Goal: Task Accomplishment & Management: Manage account settings

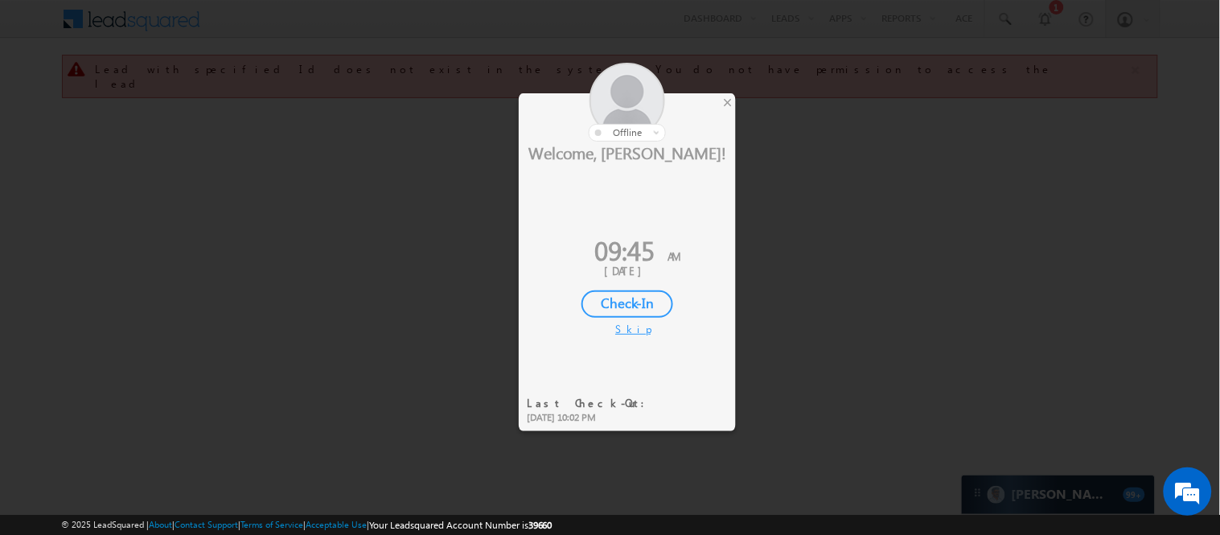
click at [615, 302] on div "Check-In" at bounding box center [628, 303] width 92 height 27
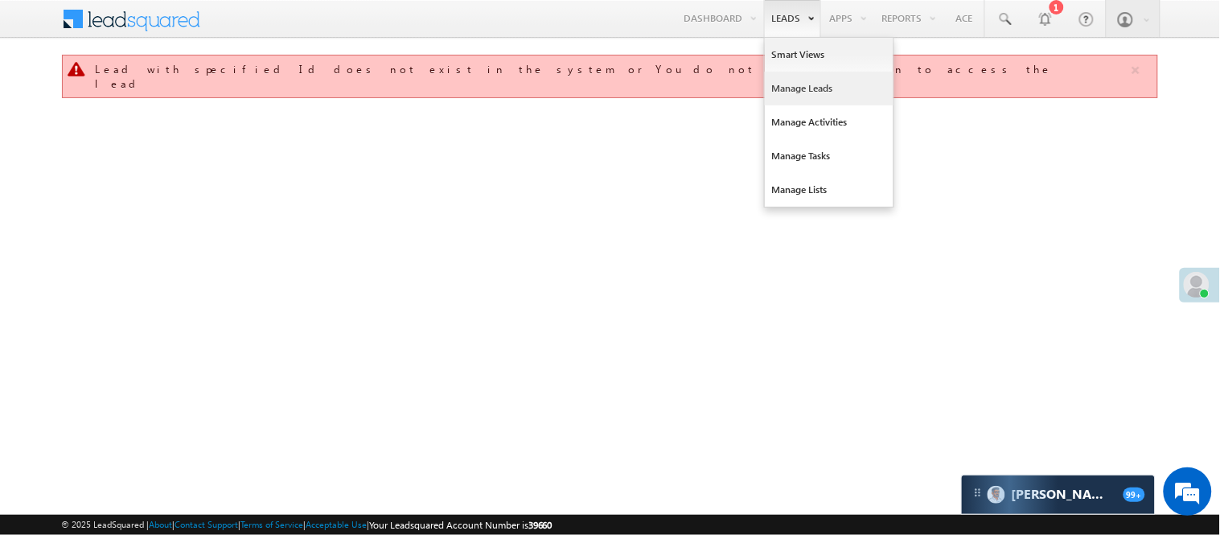
click at [815, 90] on link "Manage Leads" at bounding box center [829, 89] width 129 height 34
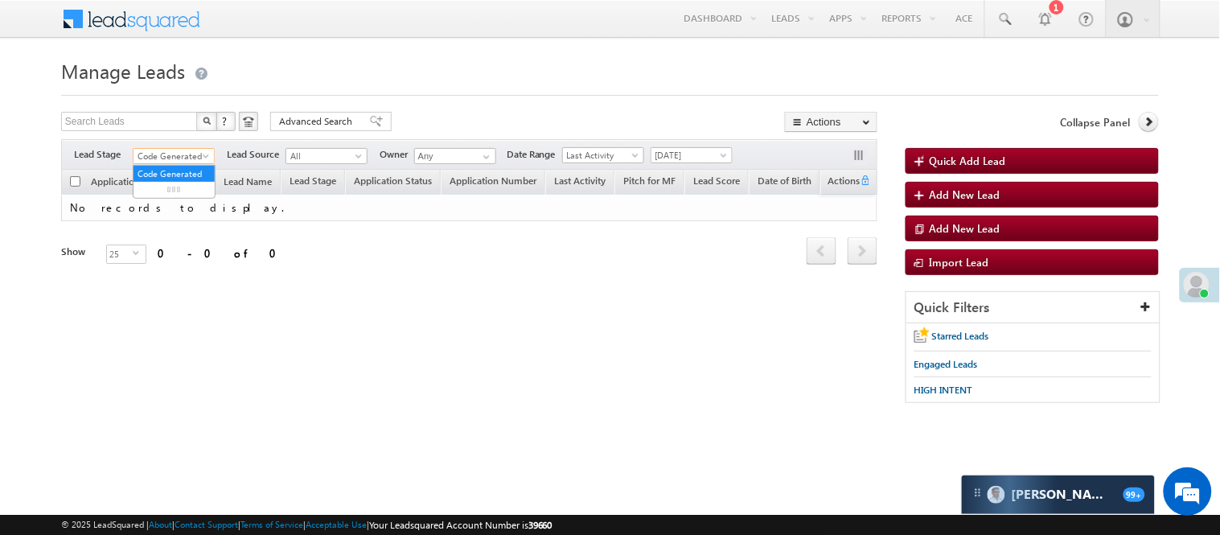
click at [178, 151] on span "Code Generated" at bounding box center [172, 156] width 76 height 14
click at [171, 197] on link "Lead Generated" at bounding box center [174, 190] width 81 height 14
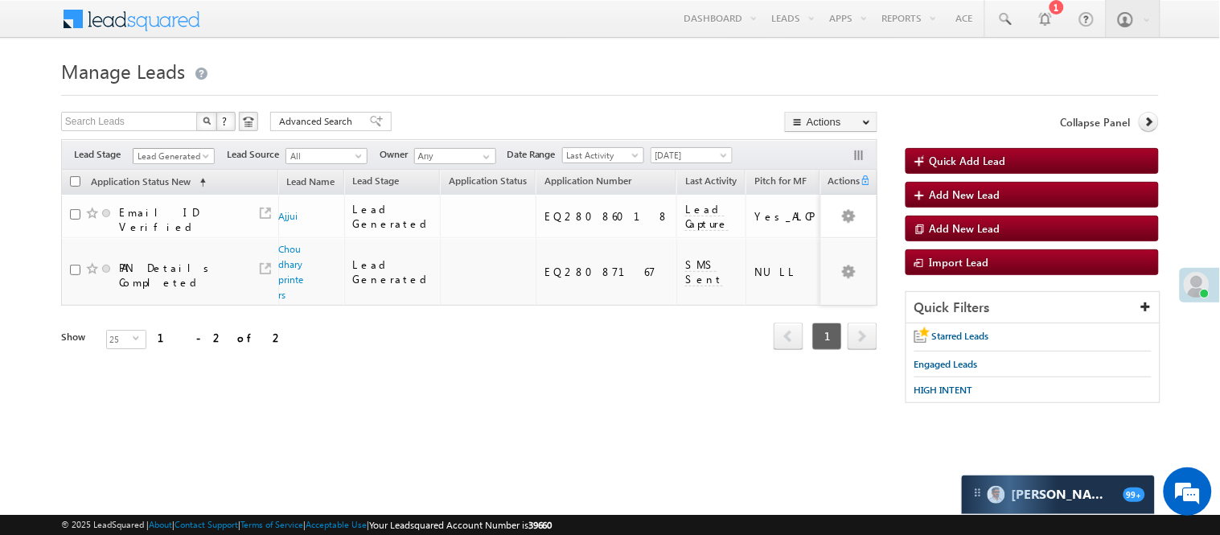
click at [162, 153] on span "Lead Generated" at bounding box center [172, 156] width 76 height 14
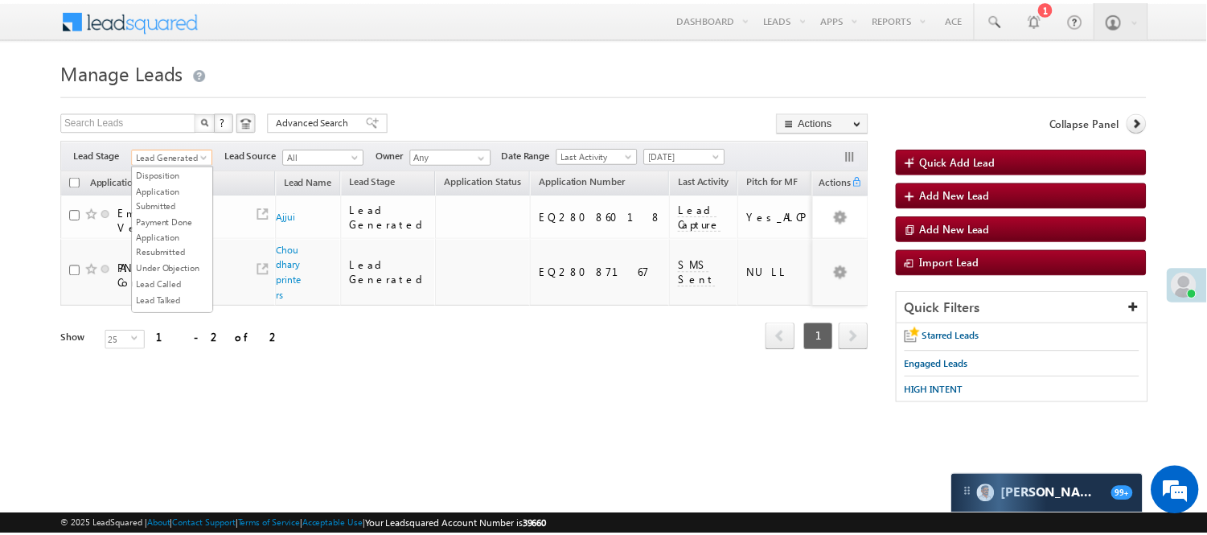
scroll to position [399, 0]
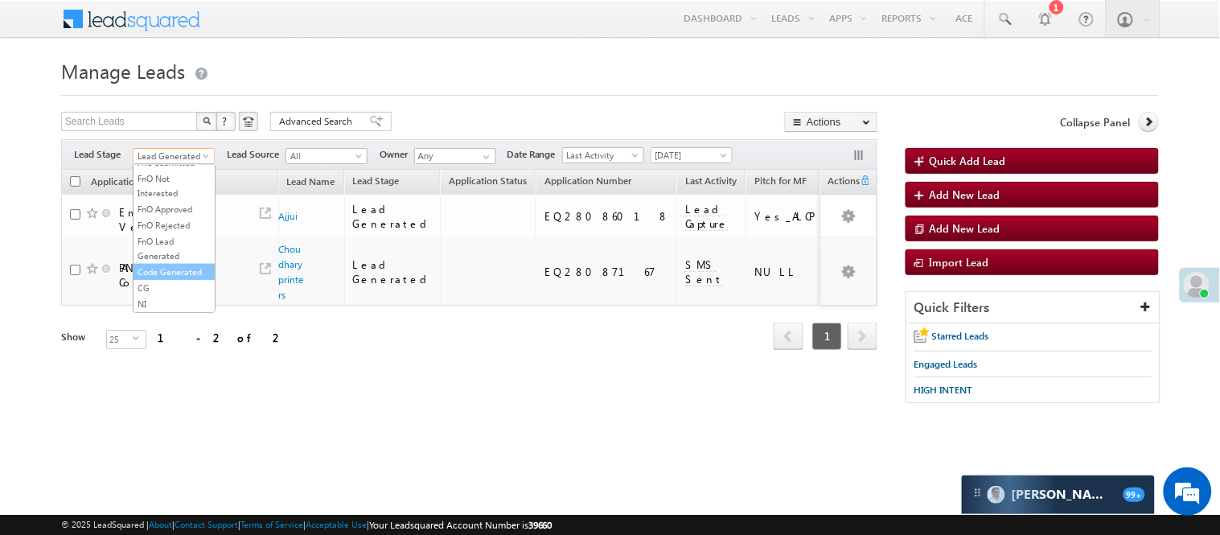
click at [185, 269] on link "Code Generated" at bounding box center [174, 272] width 81 height 14
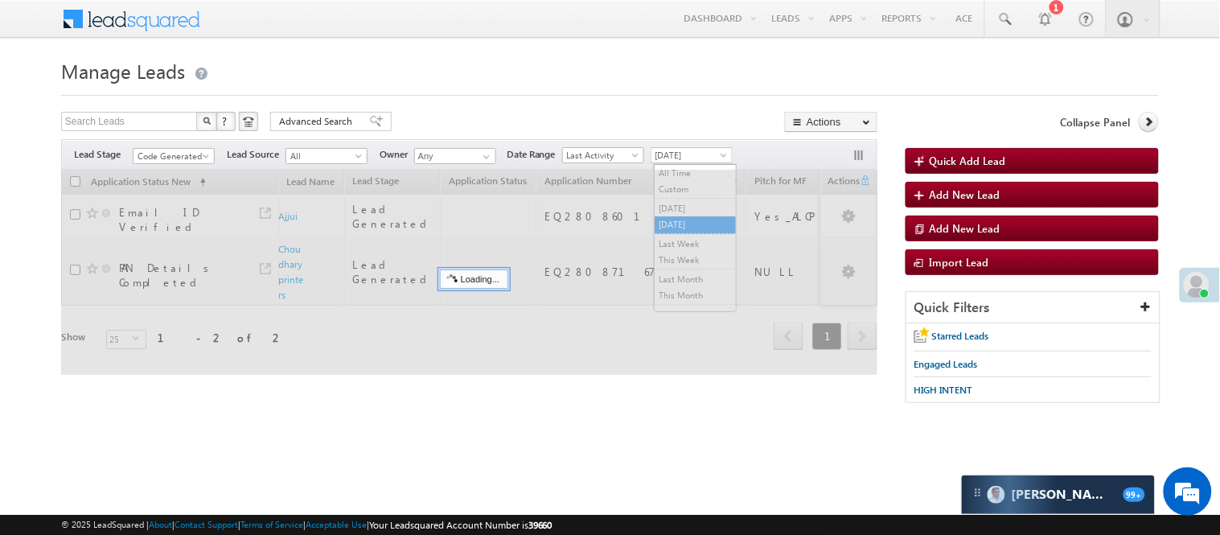
click at [670, 154] on span "[DATE]" at bounding box center [690, 155] width 76 height 14
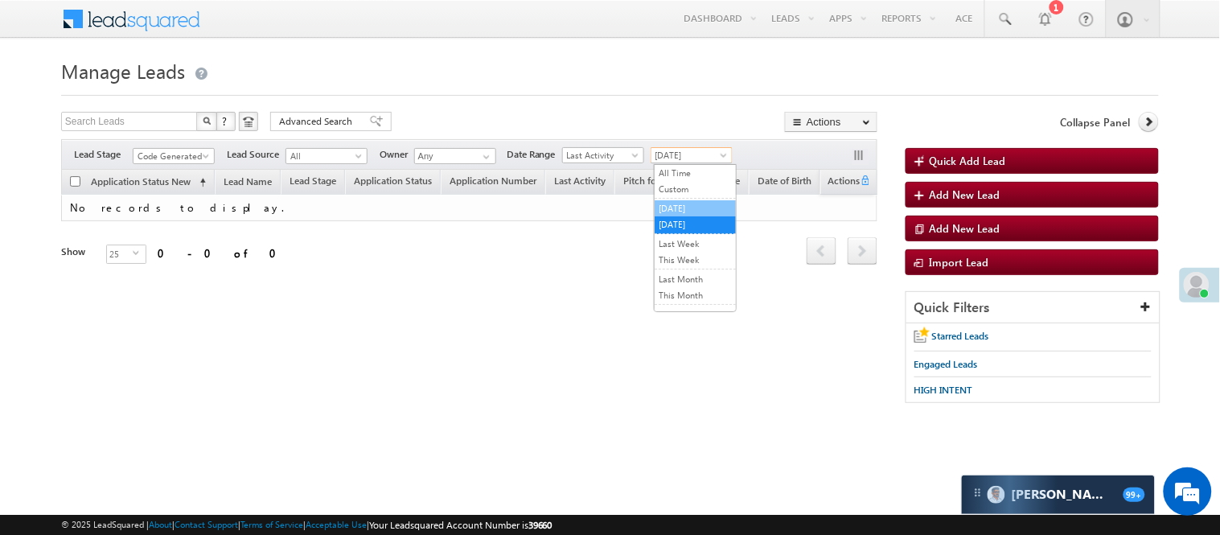
click at [680, 212] on link "[DATE]" at bounding box center [695, 208] width 81 height 14
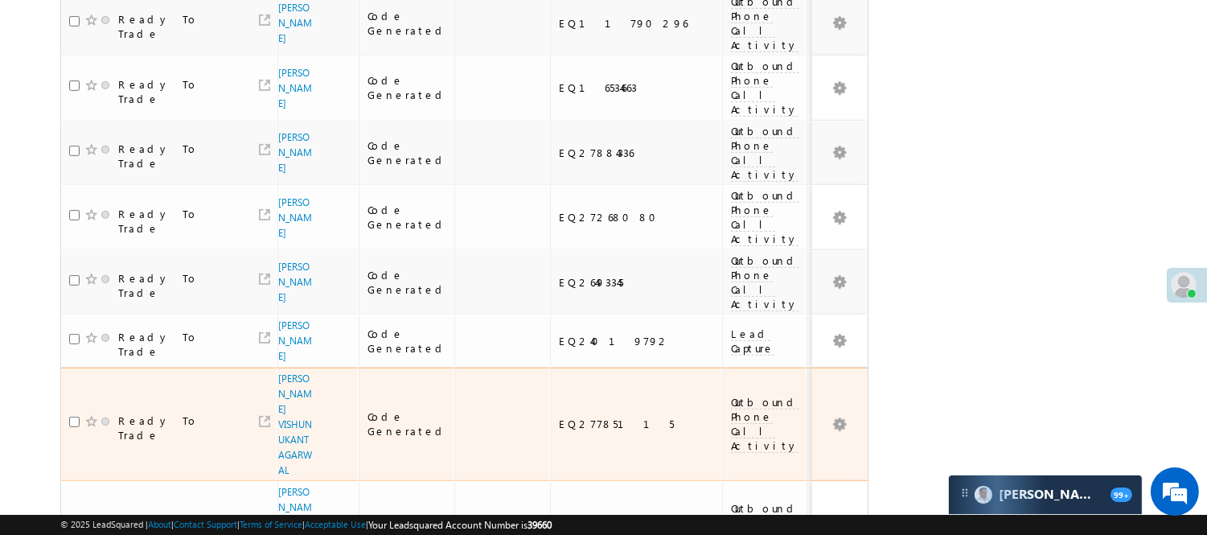
scroll to position [1264, 0]
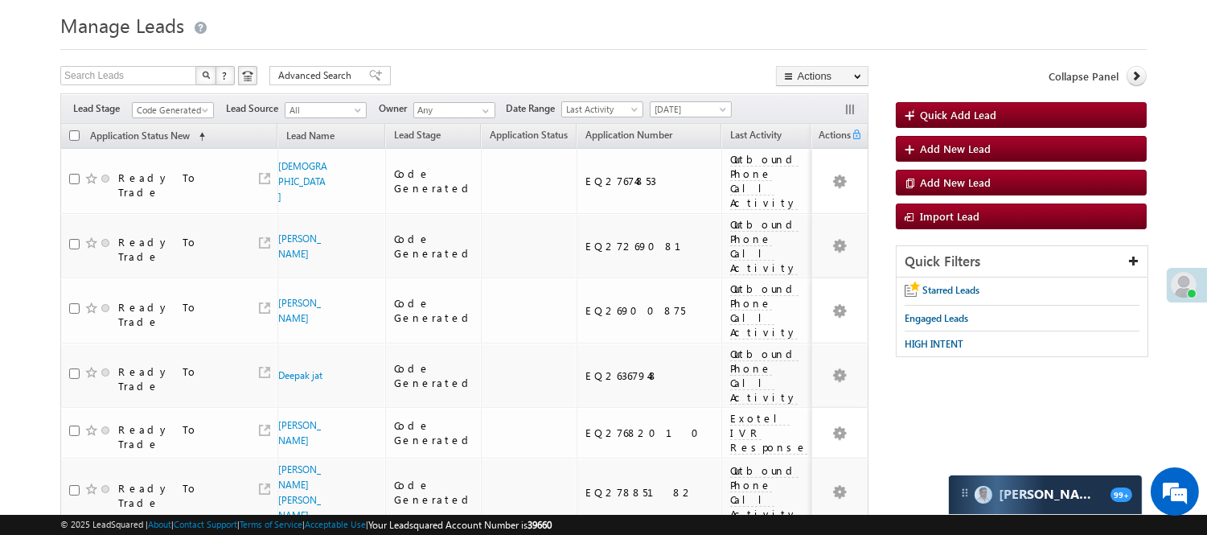
scroll to position [0, 0]
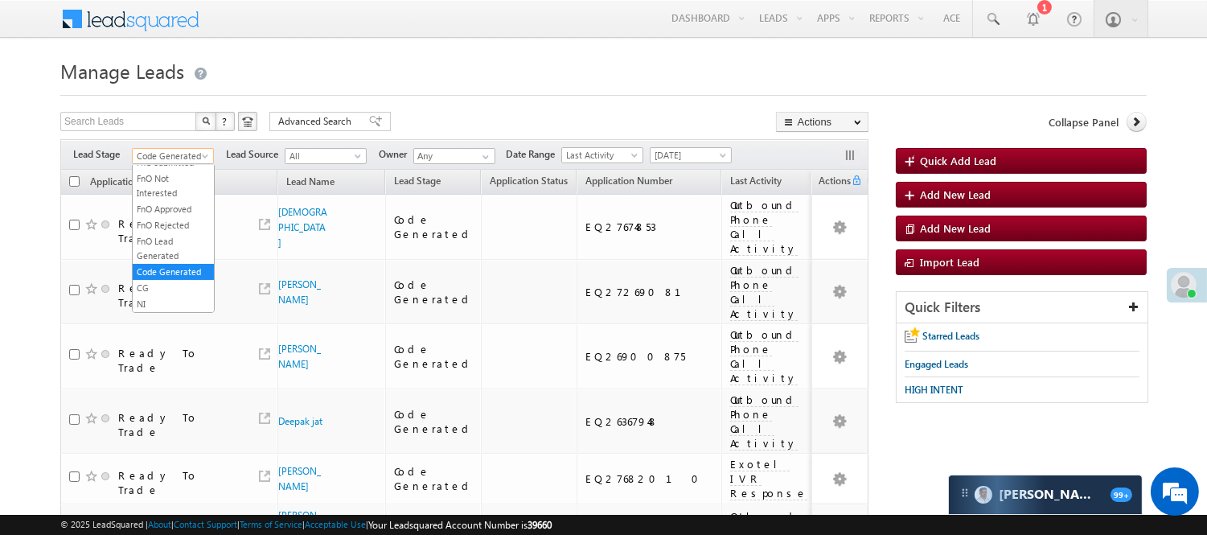
click at [200, 159] on span at bounding box center [206, 159] width 13 height 13
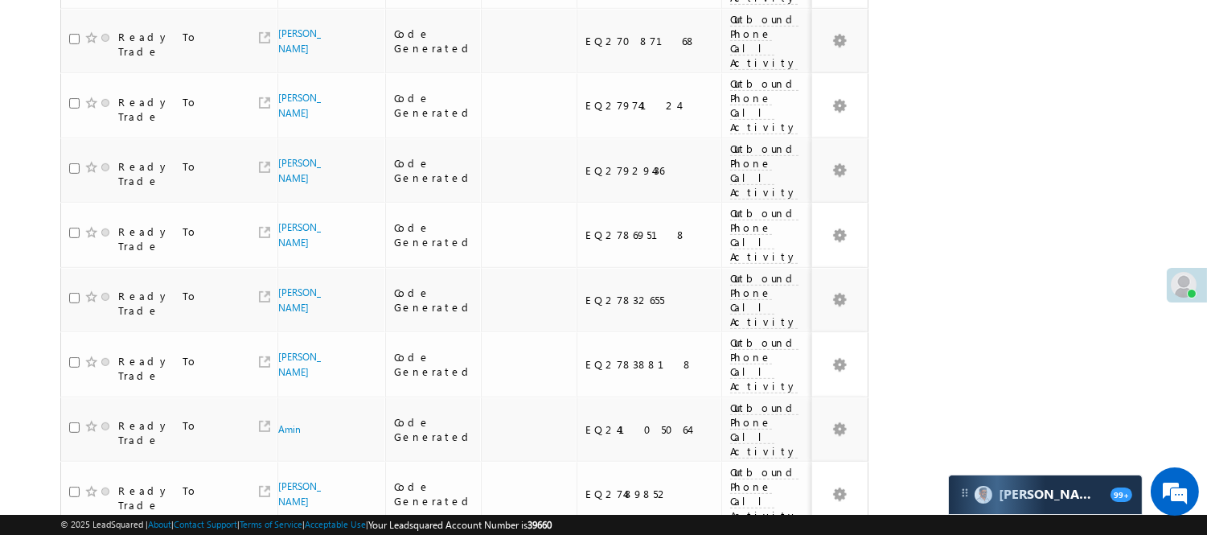
scroll to position [1285, 0]
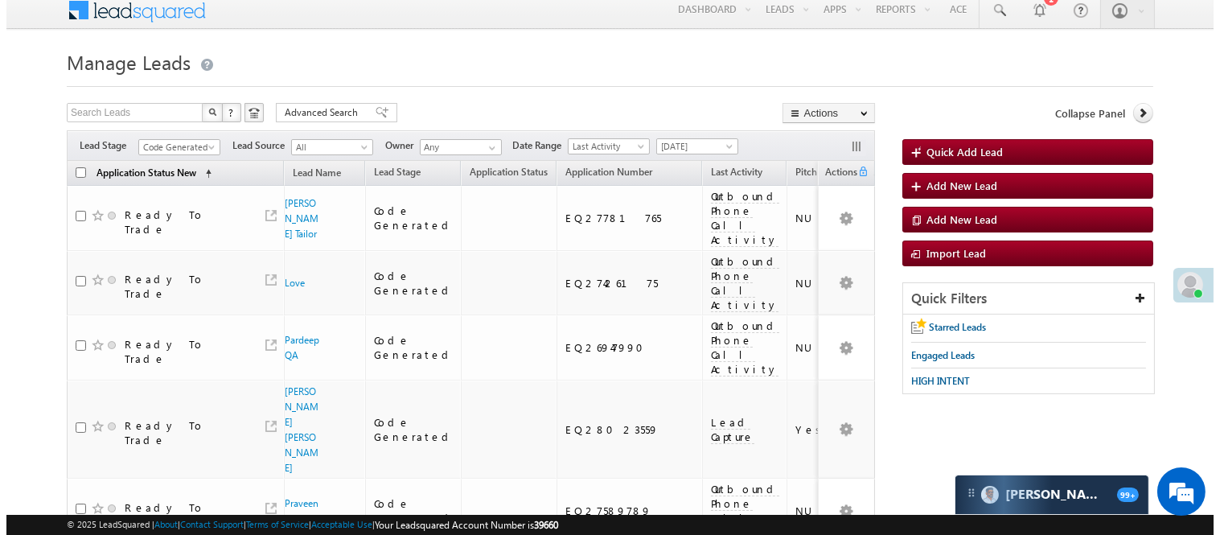
scroll to position [0, 0]
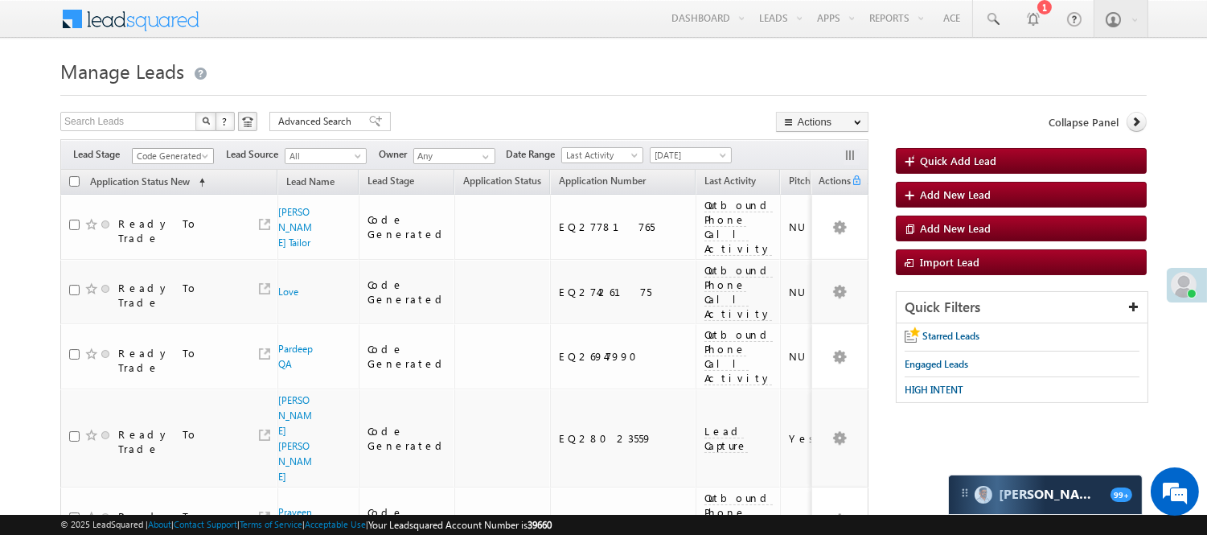
click at [173, 158] on span "Code Generated" at bounding box center [171, 156] width 76 height 14
click at [703, 158] on span "[DATE]" at bounding box center [689, 155] width 76 height 14
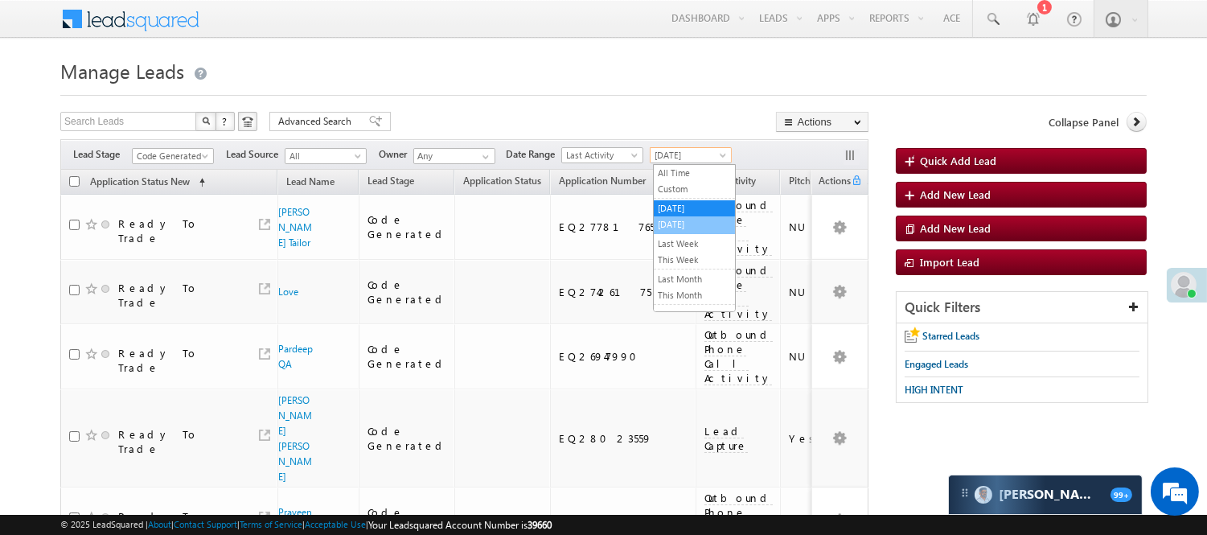
click at [687, 219] on link "[DATE]" at bounding box center [694, 224] width 81 height 14
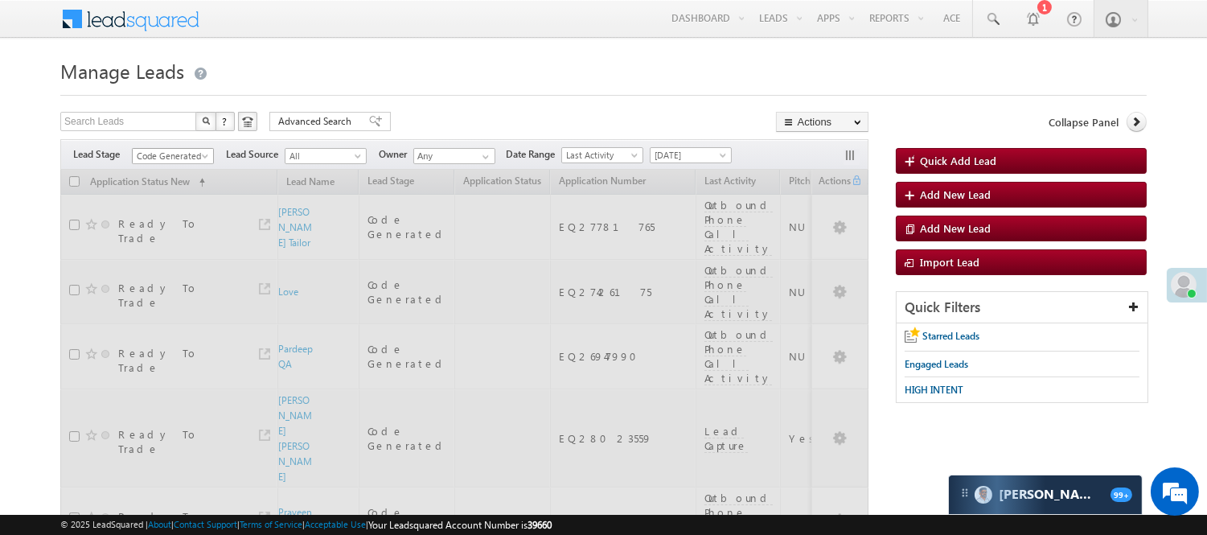
click at [189, 151] on span "Code Generated" at bounding box center [171, 156] width 76 height 14
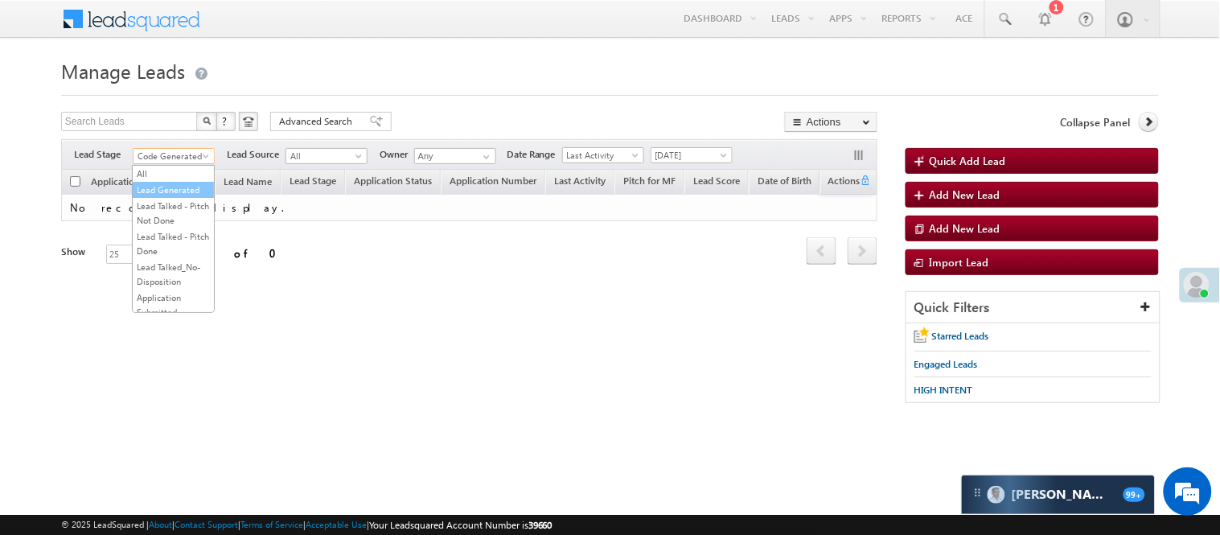
click at [169, 197] on link "Lead Generated" at bounding box center [173, 190] width 81 height 14
